Goal: Task Accomplishment & Management: Use online tool/utility

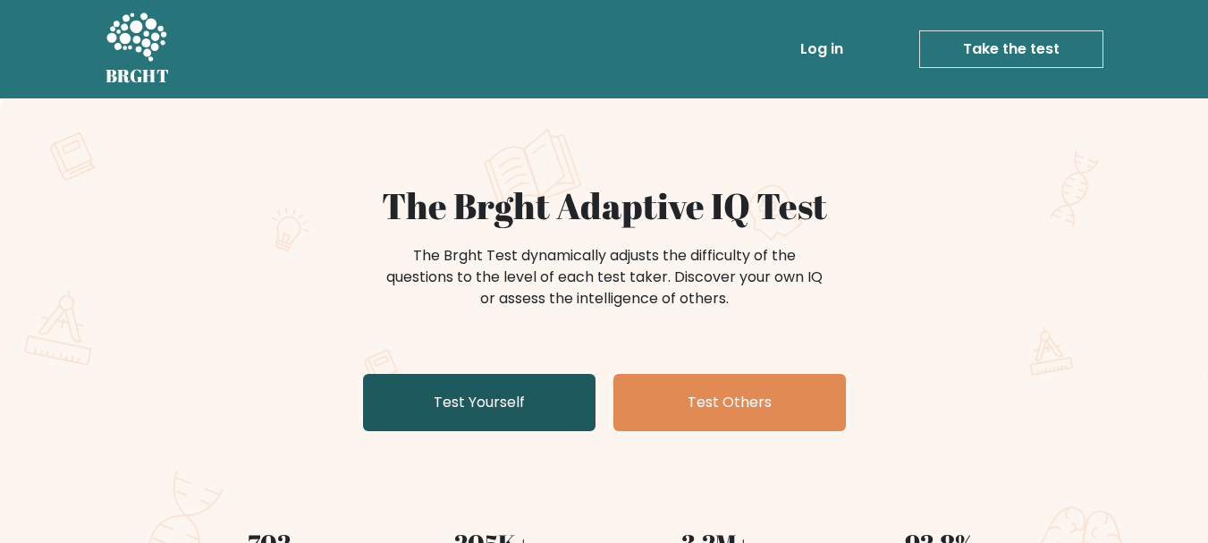
click at [447, 408] on link "Test Yourself" at bounding box center [479, 402] width 233 height 57
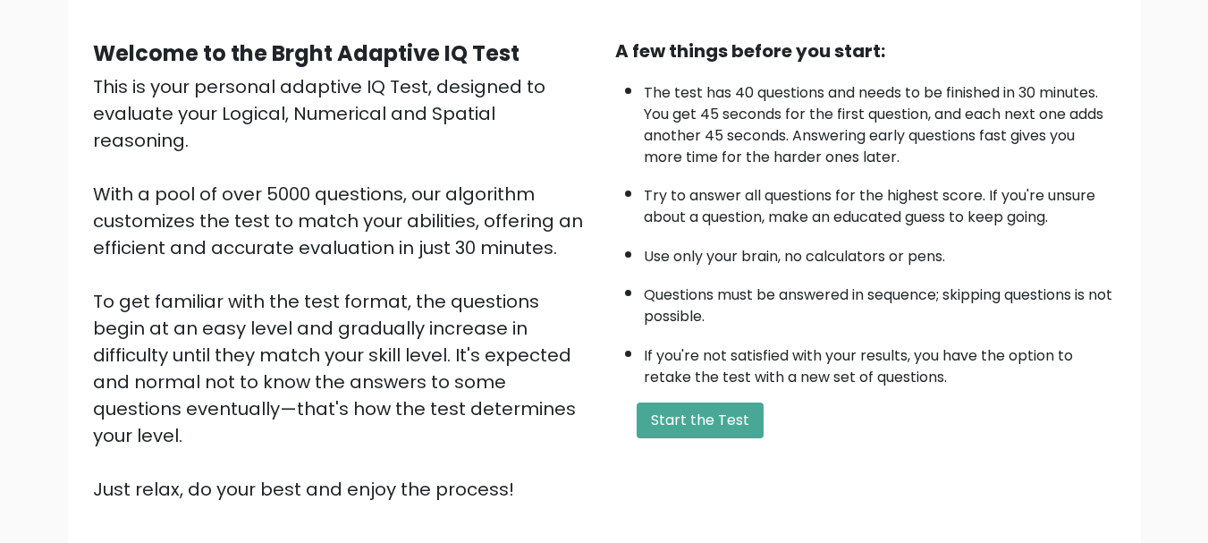
scroll to position [276, 0]
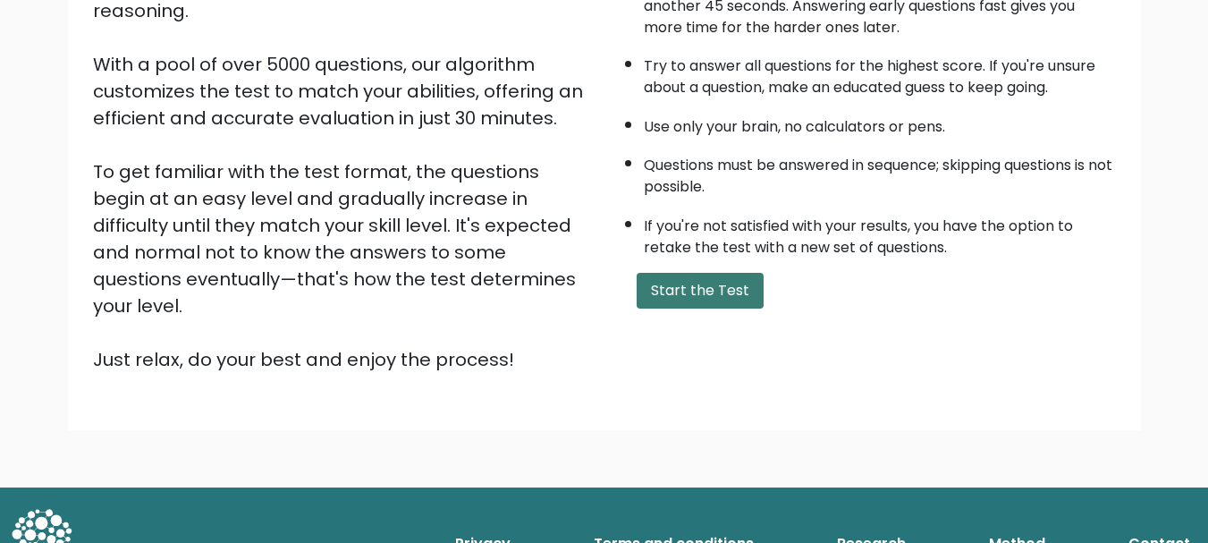
click at [703, 278] on button "Start the Test" at bounding box center [700, 291] width 127 height 36
